Goal: Task Accomplishment & Management: Manage account settings

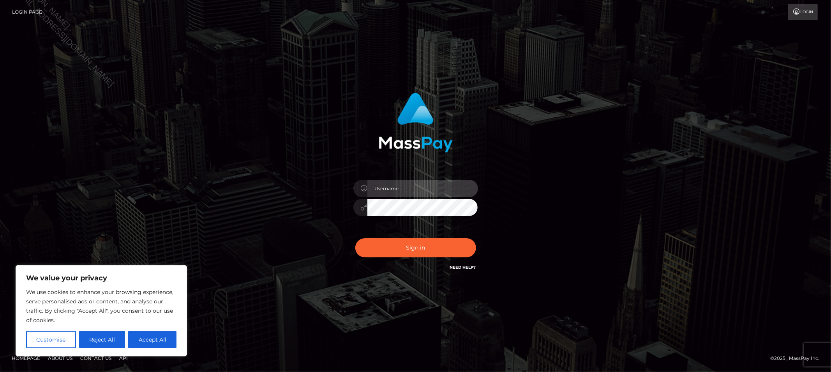
click at [410, 189] on input "text" at bounding box center [422, 189] width 111 height 18
type input "Allyssa"
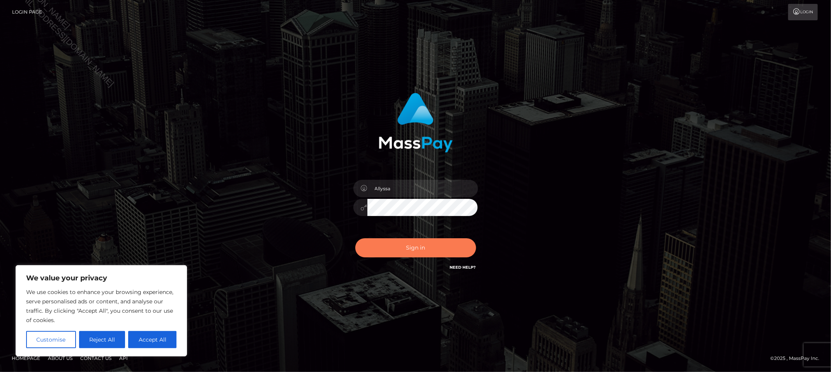
click at [379, 240] on button "Sign in" at bounding box center [415, 247] width 121 height 19
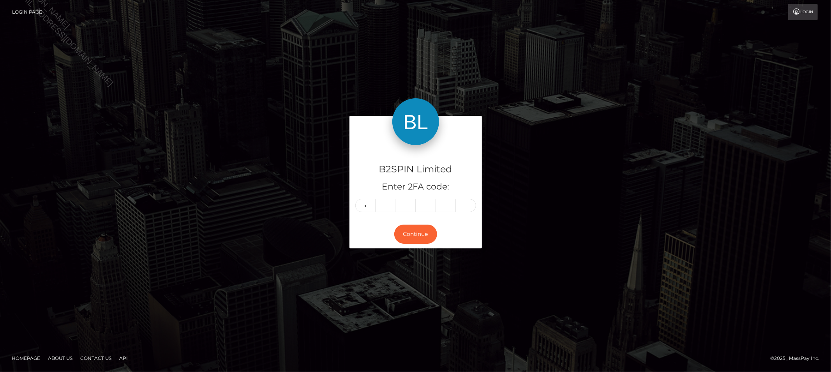
type input "1"
type input "6"
type input "5"
type input "4"
type input "5"
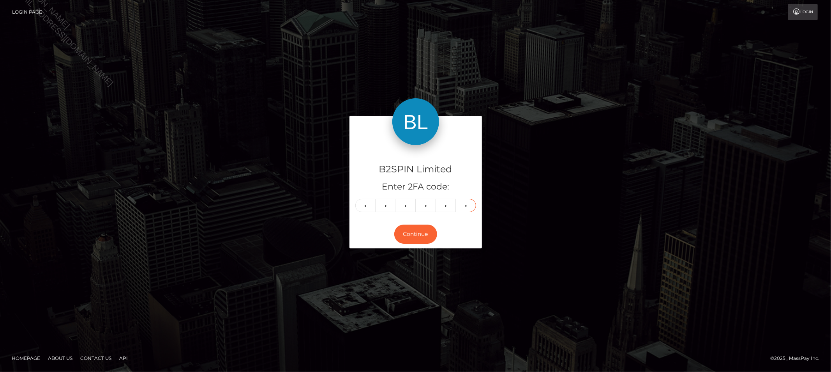
type input "0"
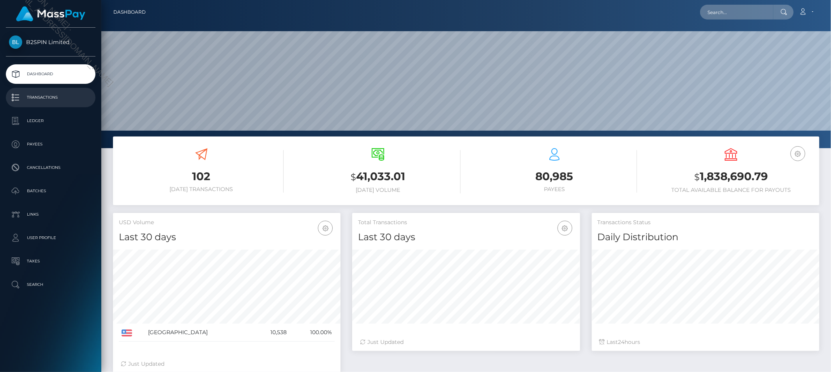
scroll to position [138, 227]
click at [55, 92] on p "Transactions" at bounding box center [50, 98] width 83 height 12
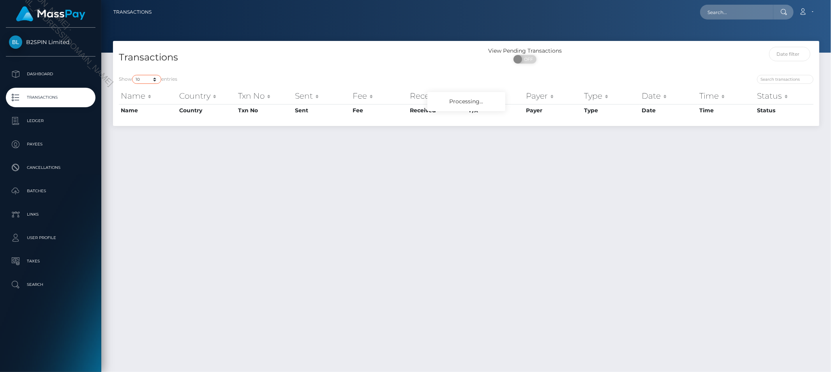
click at [146, 80] on select "10 25 50 100 250 500 1,000 3,500" at bounding box center [146, 79] width 29 height 9
select select "3500"
click at [133, 75] on select "10 25 50 100 250 500 1,000 3,500" at bounding box center [146, 79] width 29 height 9
click at [522, 59] on span at bounding box center [518, 59] width 11 height 9
checkbox input "true"
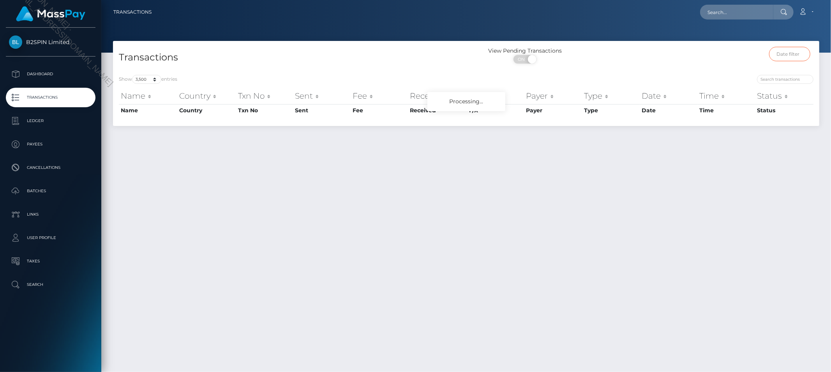
click at [787, 55] on input "text" at bounding box center [789, 54] width 41 height 14
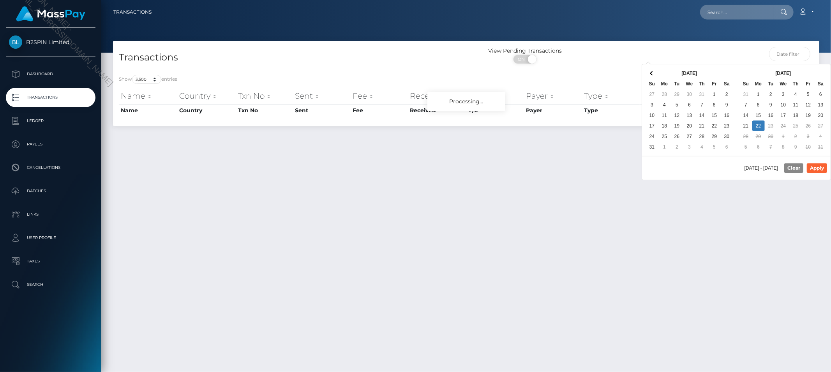
click at [708, 168] on div "[DATE] - [DATE] Clear Apply" at bounding box center [736, 168] width 188 height 24
click at [814, 168] on button "Apply" at bounding box center [817, 167] width 20 height 9
type input "[DATE] - [DATE]"
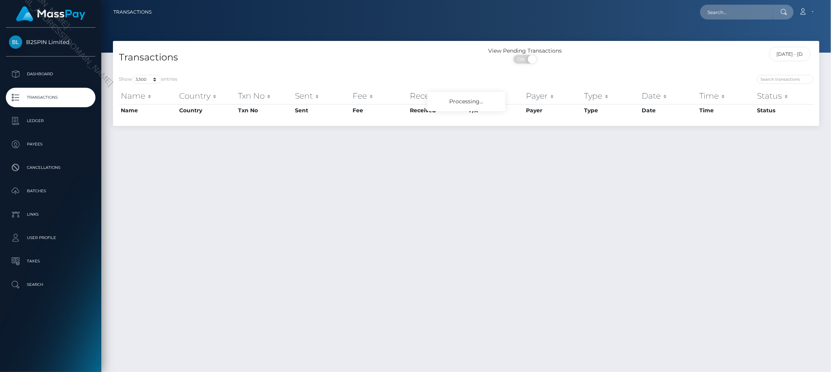
click at [605, 33] on div at bounding box center [465, 26] width 729 height 53
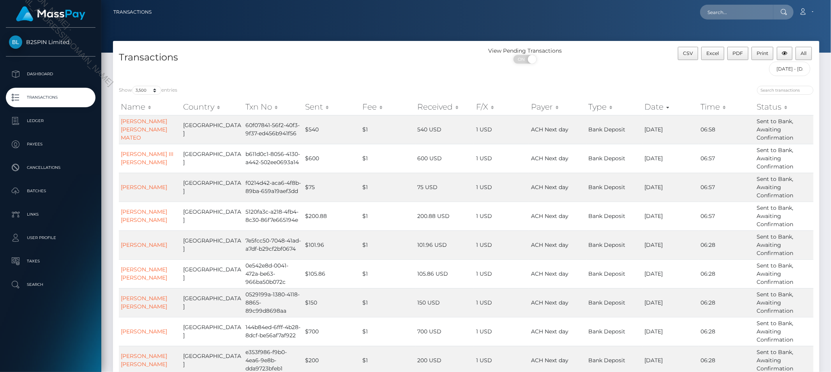
click at [347, 65] on div "Transactions" at bounding box center [289, 63] width 353 height 33
click at [802, 59] on button "All" at bounding box center [803, 53] width 16 height 13
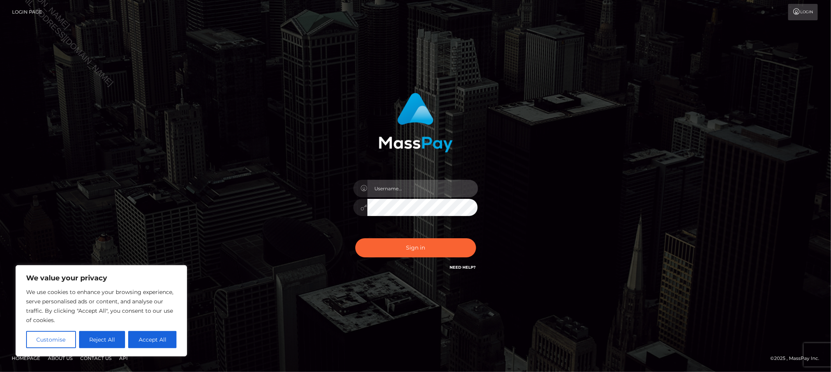
click at [398, 187] on input "text" at bounding box center [422, 189] width 111 height 18
type input "Allyssa"
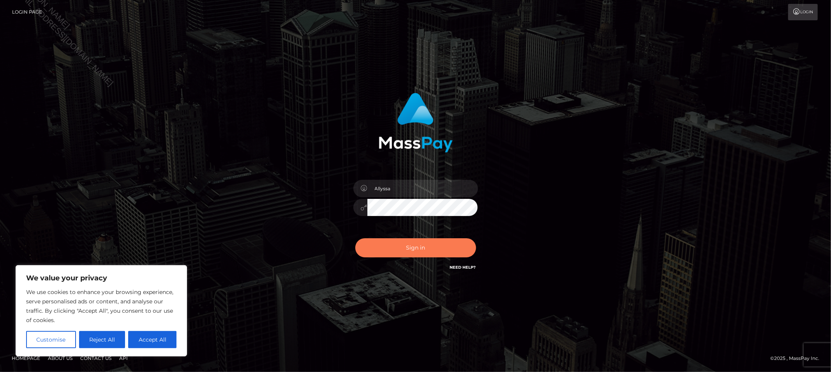
click at [407, 243] on button "Sign in" at bounding box center [415, 247] width 121 height 19
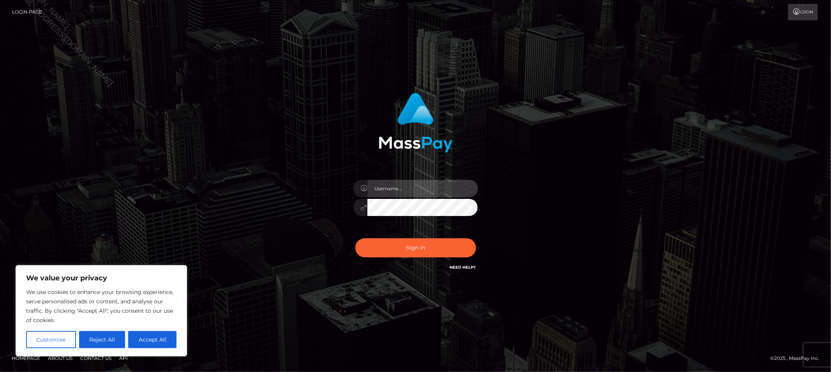
click at [383, 186] on input "text" at bounding box center [422, 189] width 111 height 18
type input "Allyssa"
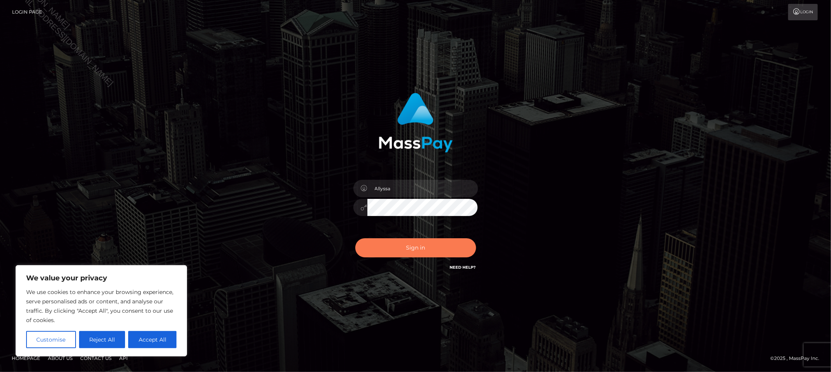
click at [408, 240] on button "Sign in" at bounding box center [415, 247] width 121 height 19
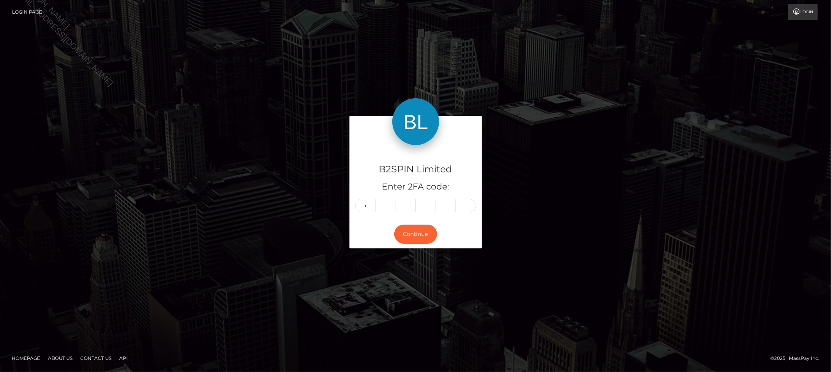
type input "4"
type input "1"
type input "0"
type input "8"
type input "5"
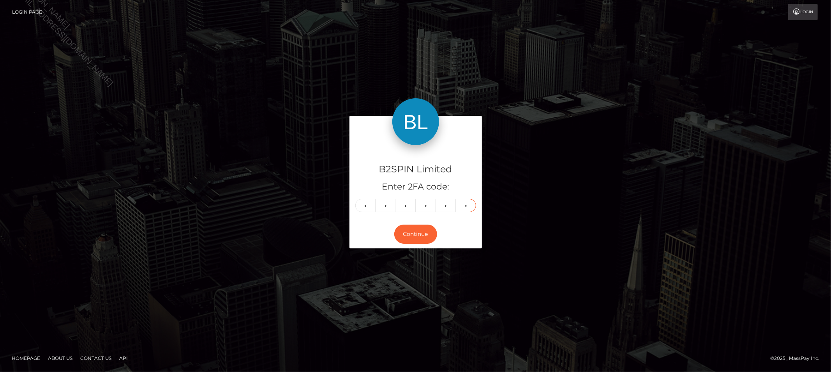
type input "3"
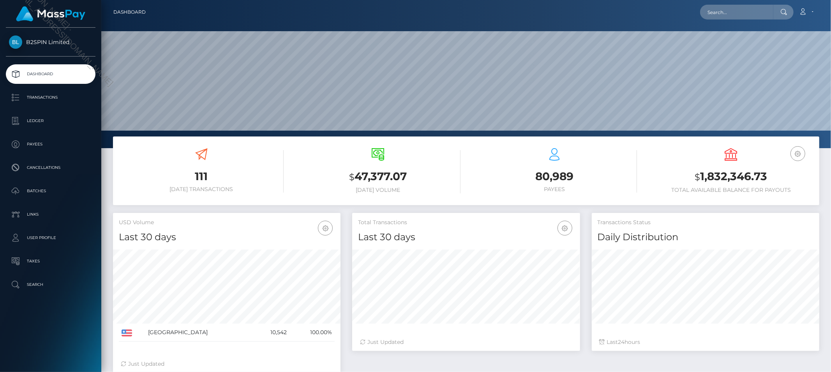
scroll to position [138, 227]
click at [739, 171] on h3 "$ 1,832,346.73" at bounding box center [730, 177] width 165 height 16
copy h3 "1,832,346.73"
